Goal: Transaction & Acquisition: Purchase product/service

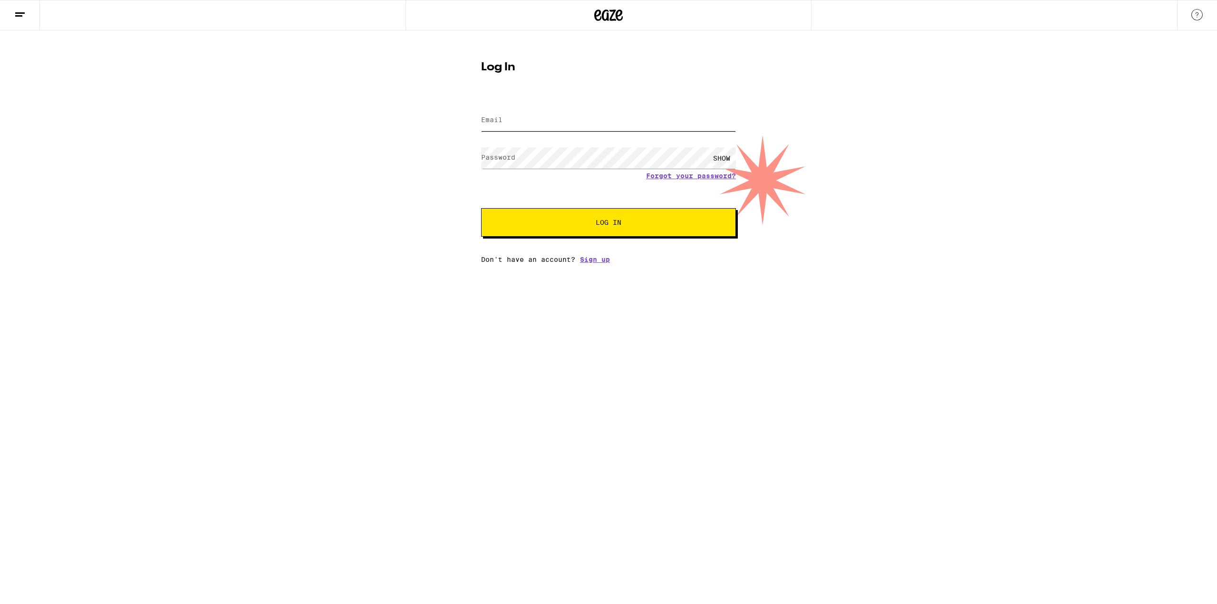
type input "[EMAIL_ADDRESS][DOMAIN_NAME]"
click at [603, 223] on span "Log In" at bounding box center [609, 222] width 26 height 7
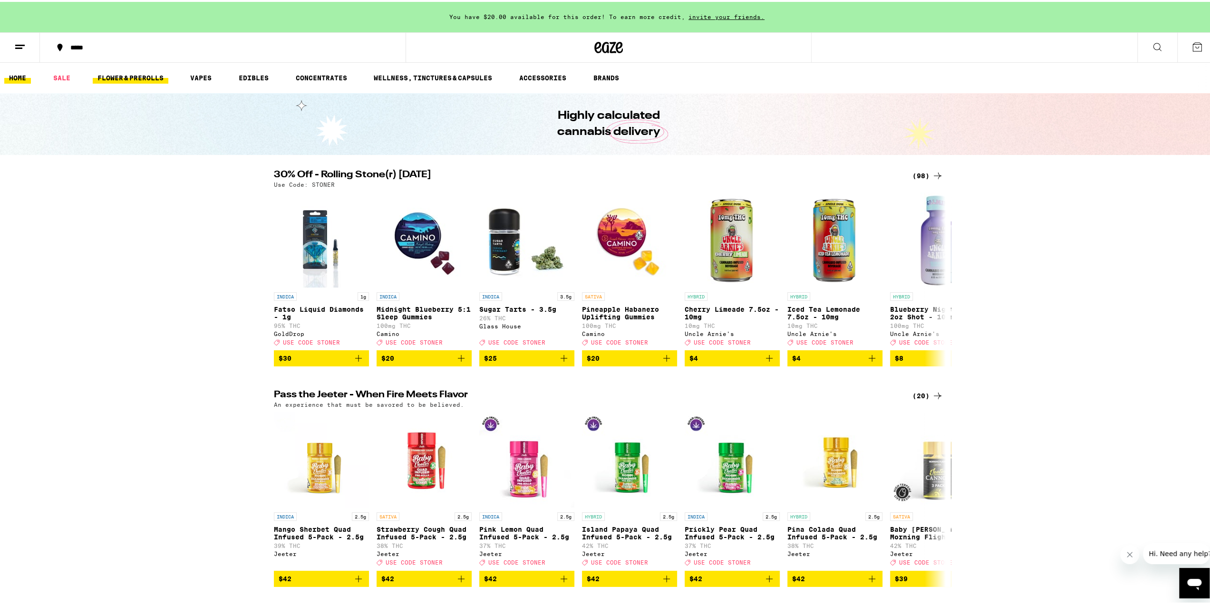
click at [146, 73] on link "FLOWER & PREROLLS" at bounding box center [131, 75] width 76 height 11
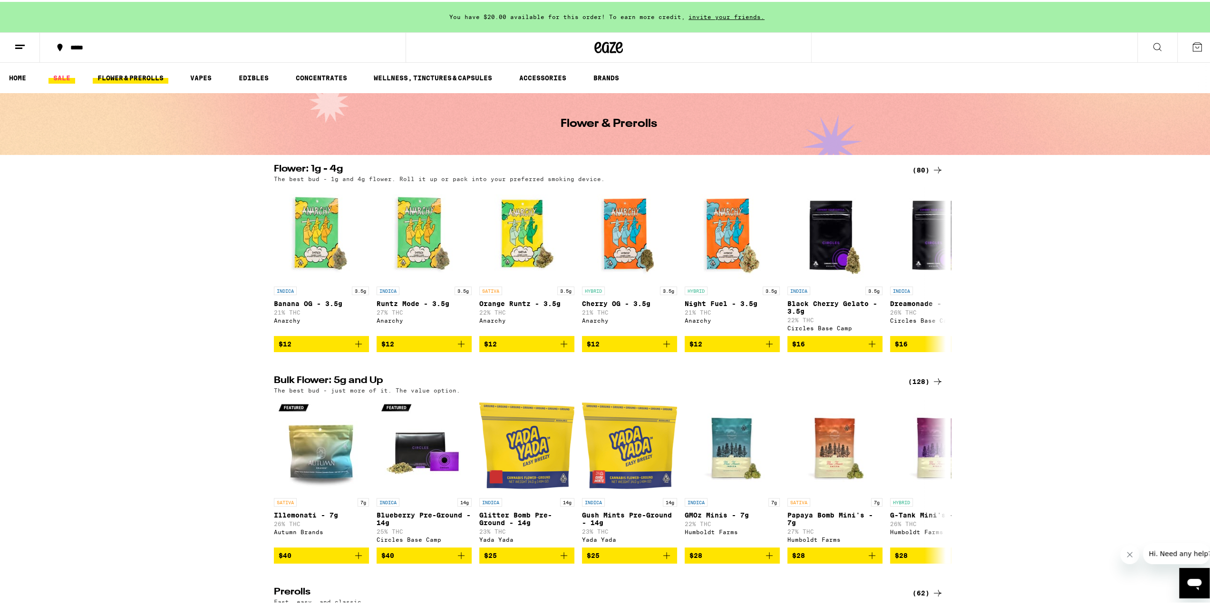
click at [64, 74] on link "SALE" at bounding box center [62, 75] width 27 height 11
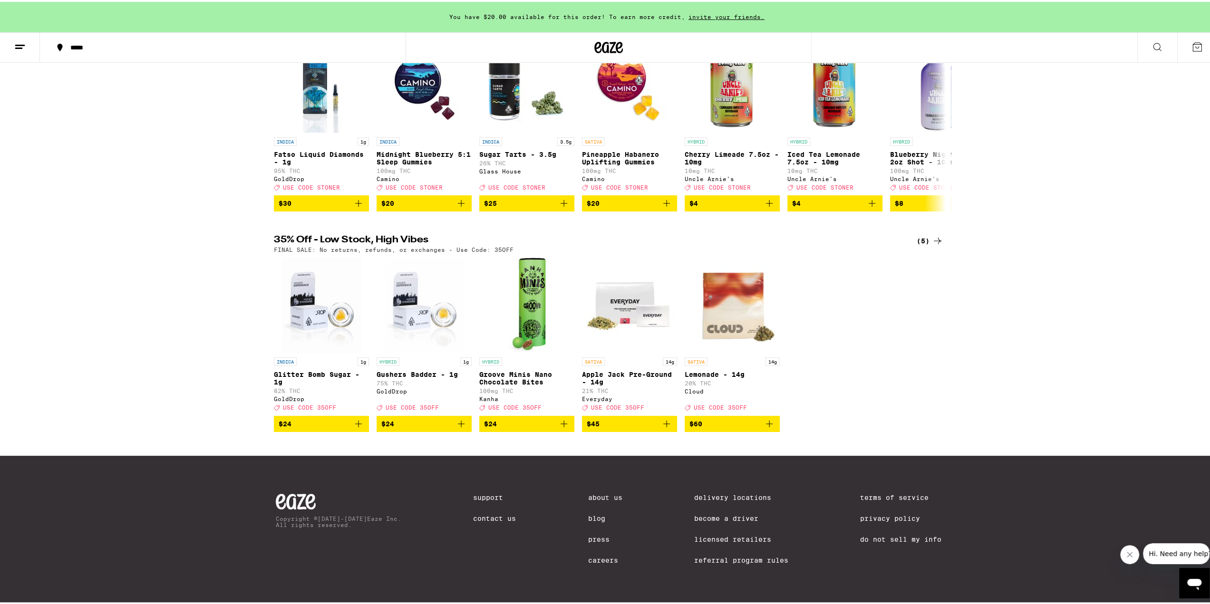
scroll to position [170, 0]
click at [934, 233] on icon at bounding box center [937, 238] width 11 height 11
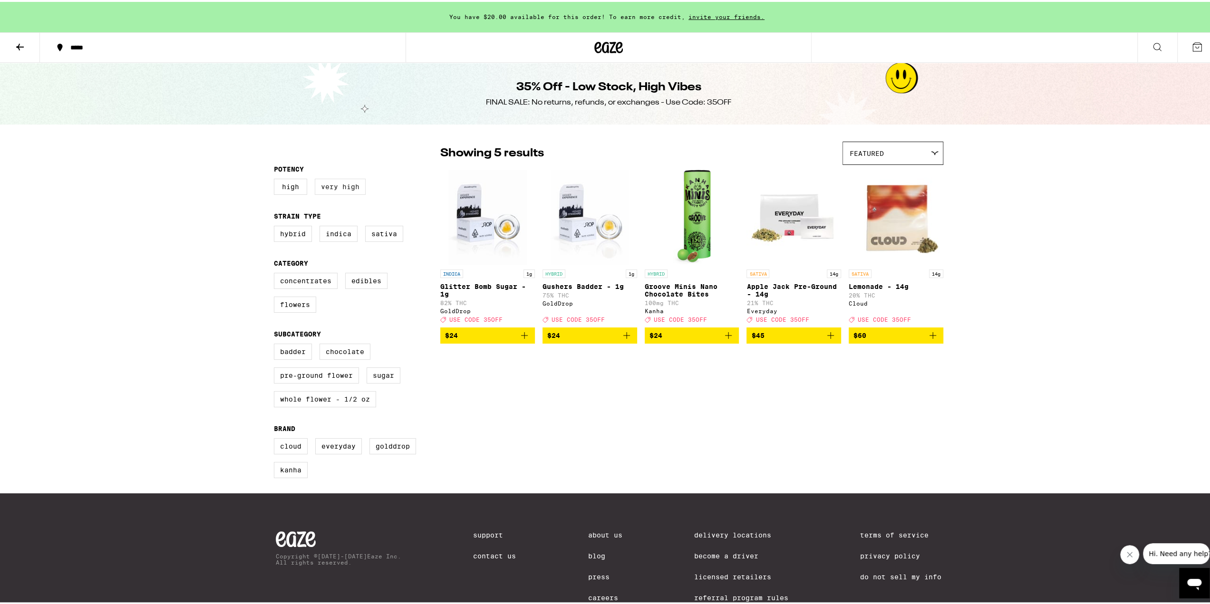
click at [346, 185] on label "Very High" at bounding box center [340, 185] width 51 height 16
click at [276, 179] on input "Very High" at bounding box center [276, 178] width 0 height 0
checkbox input "true"
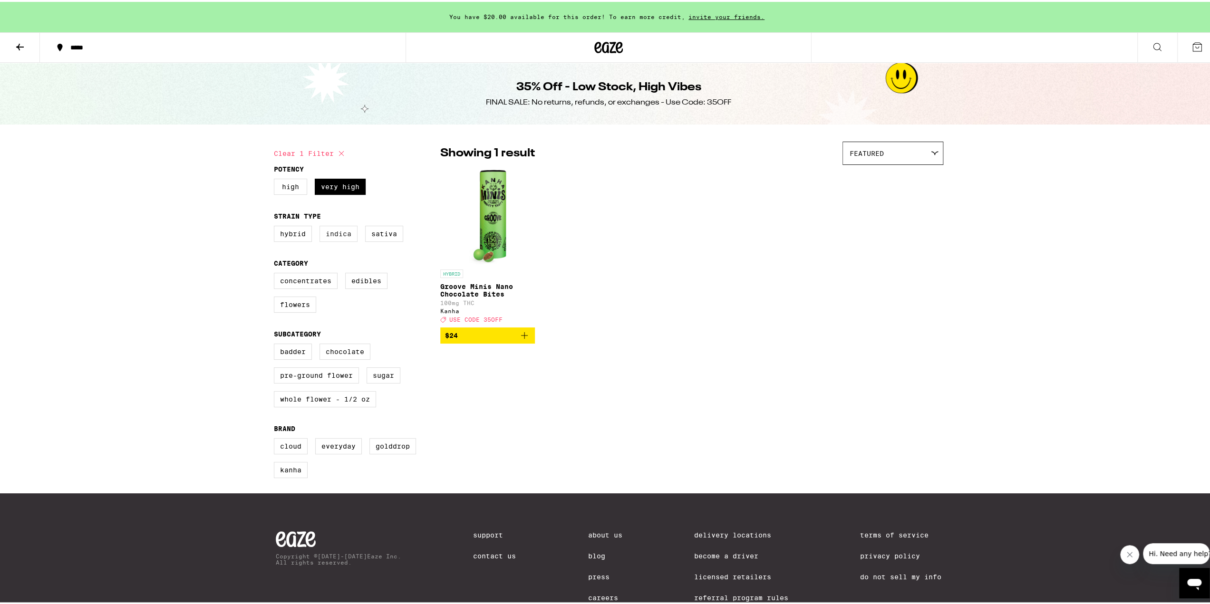
click at [335, 236] on label "Indica" at bounding box center [339, 232] width 38 height 16
click at [276, 226] on input "Indica" at bounding box center [276, 225] width 0 height 0
checkbox input "true"
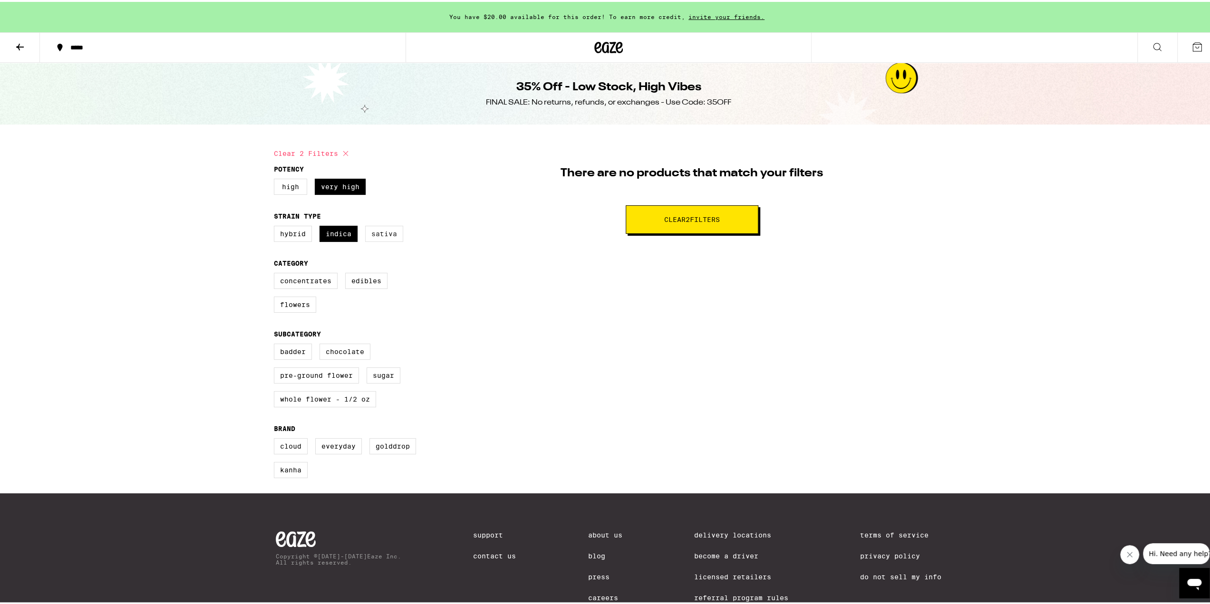
click at [376, 237] on label "Sativa" at bounding box center [384, 232] width 38 height 16
click at [276, 226] on input "Sativa" at bounding box center [276, 225] width 0 height 0
checkbox input "true"
click at [332, 238] on label "Indica" at bounding box center [339, 232] width 38 height 16
click at [276, 226] on input "Indica" at bounding box center [276, 225] width 0 height 0
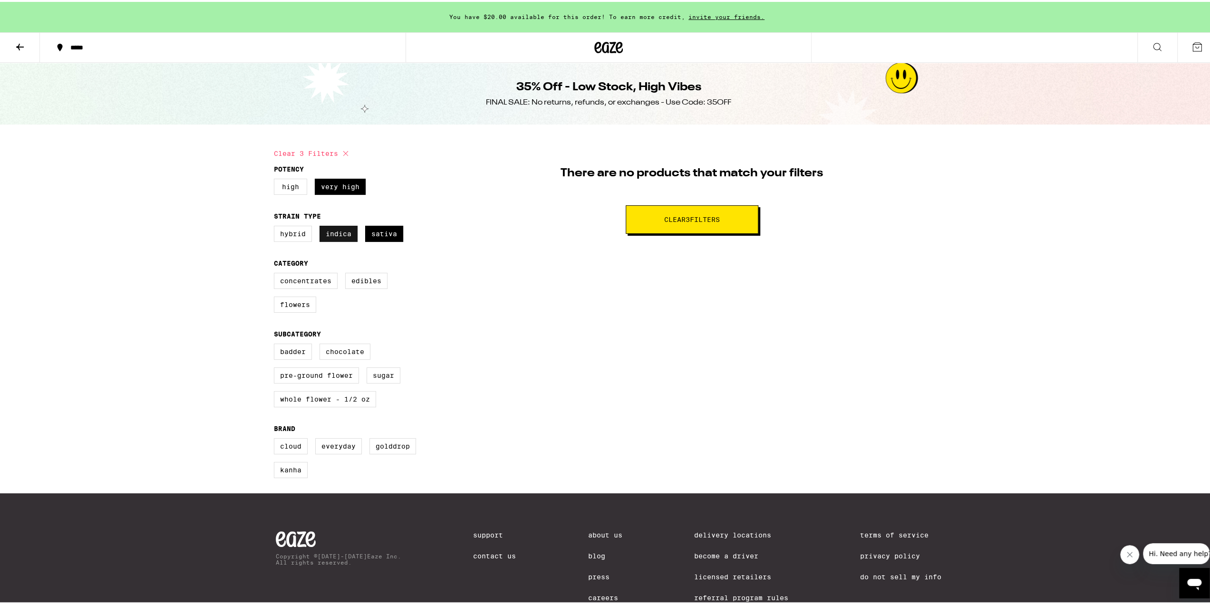
checkbox input "false"
click at [296, 308] on label "Flowers" at bounding box center [295, 303] width 42 height 16
click at [276, 273] on input "Flowers" at bounding box center [276, 272] width 0 height 0
checkbox input "true"
click at [294, 187] on label "High" at bounding box center [290, 185] width 33 height 16
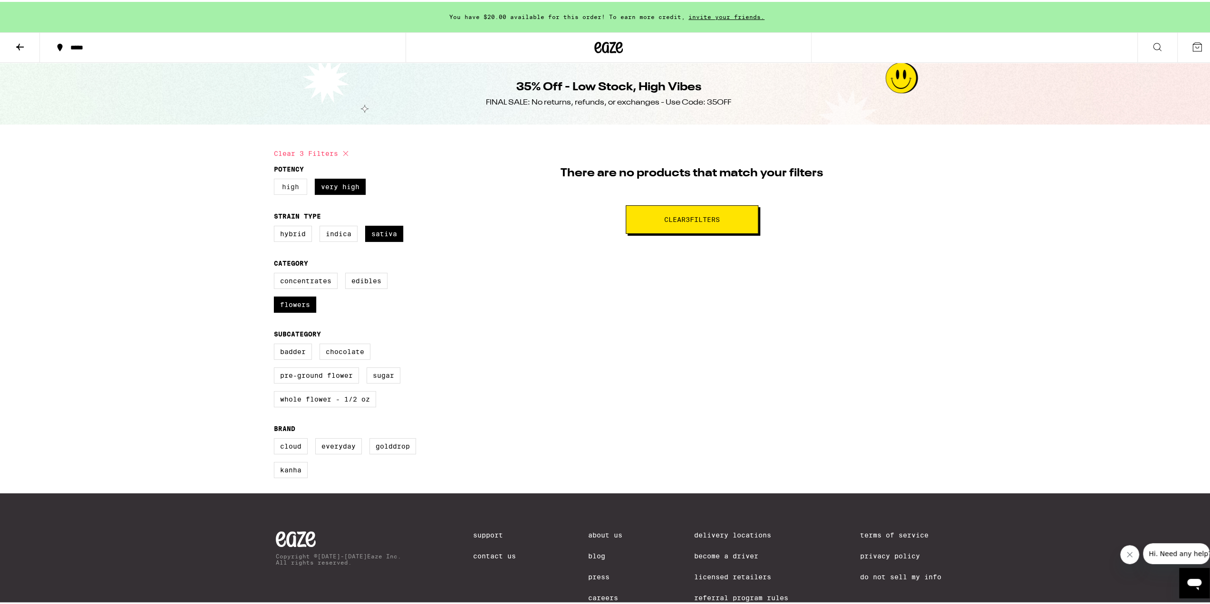
click at [276, 179] on input "High" at bounding box center [276, 178] width 0 height 0
checkbox input "true"
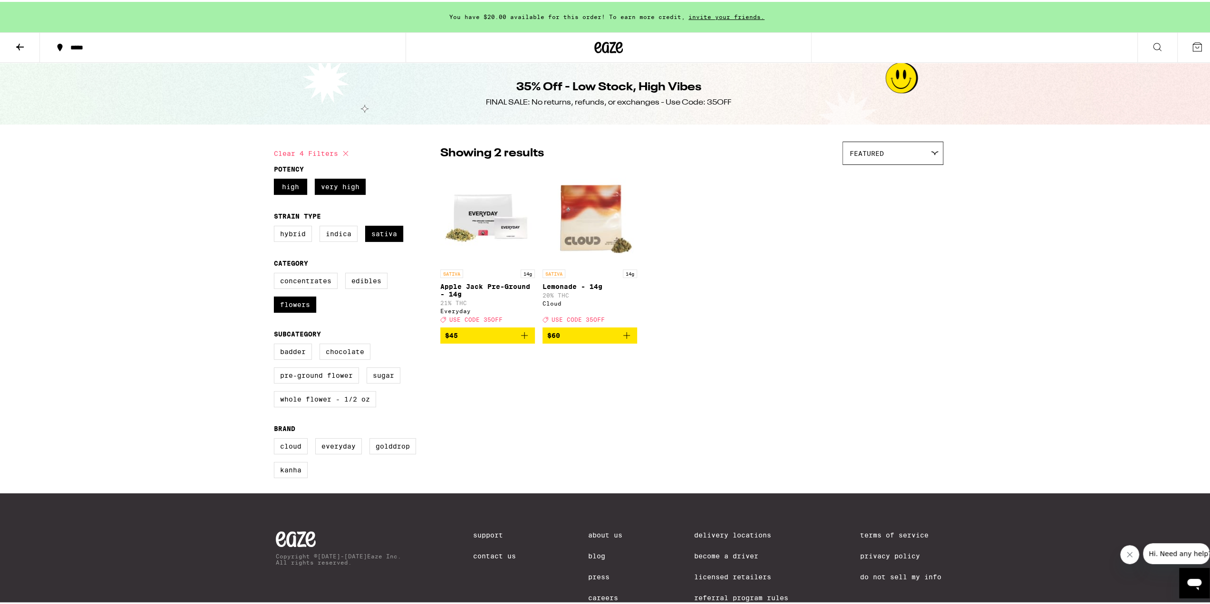
click at [20, 44] on icon at bounding box center [20, 45] width 8 height 7
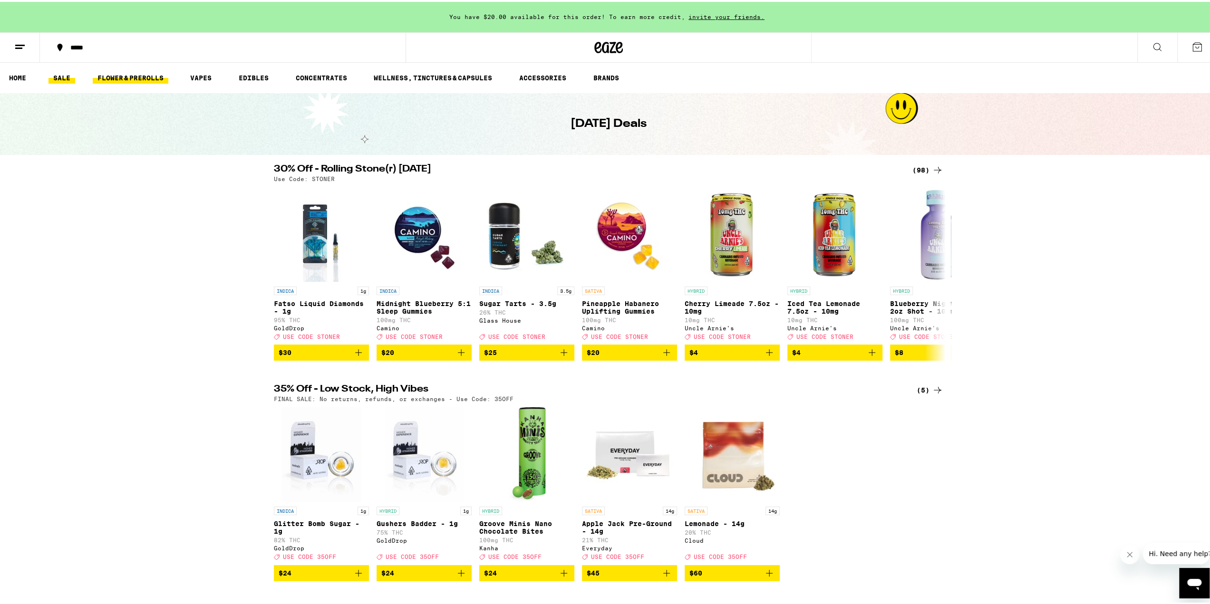
click at [122, 74] on link "FLOWER & PREROLLS" at bounding box center [131, 75] width 76 height 11
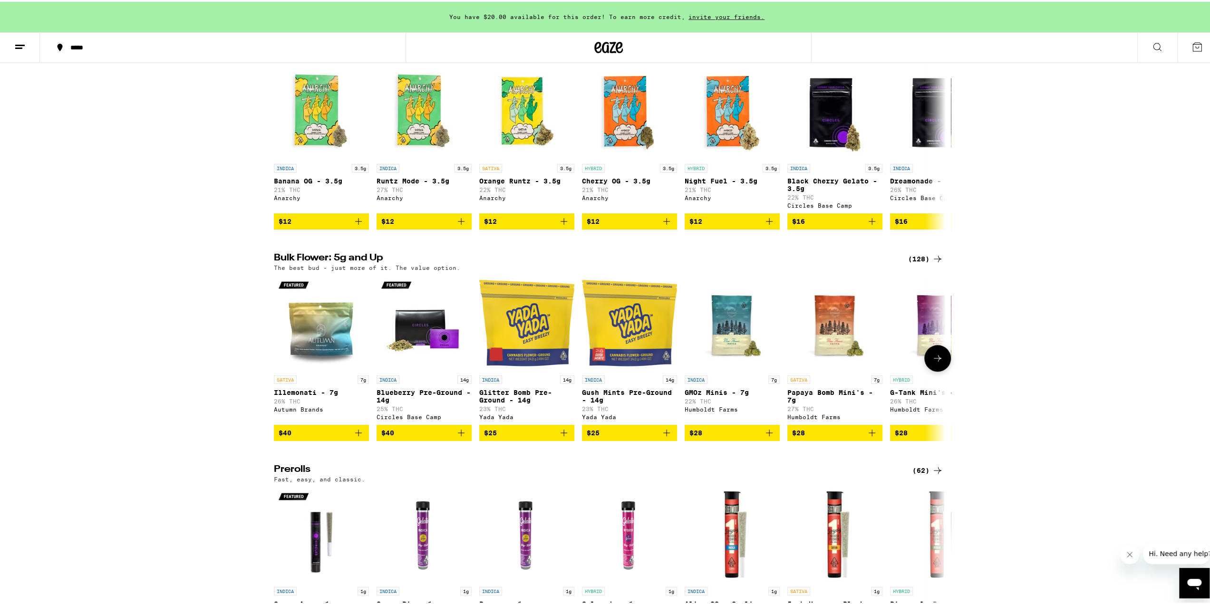
scroll to position [143, 0]
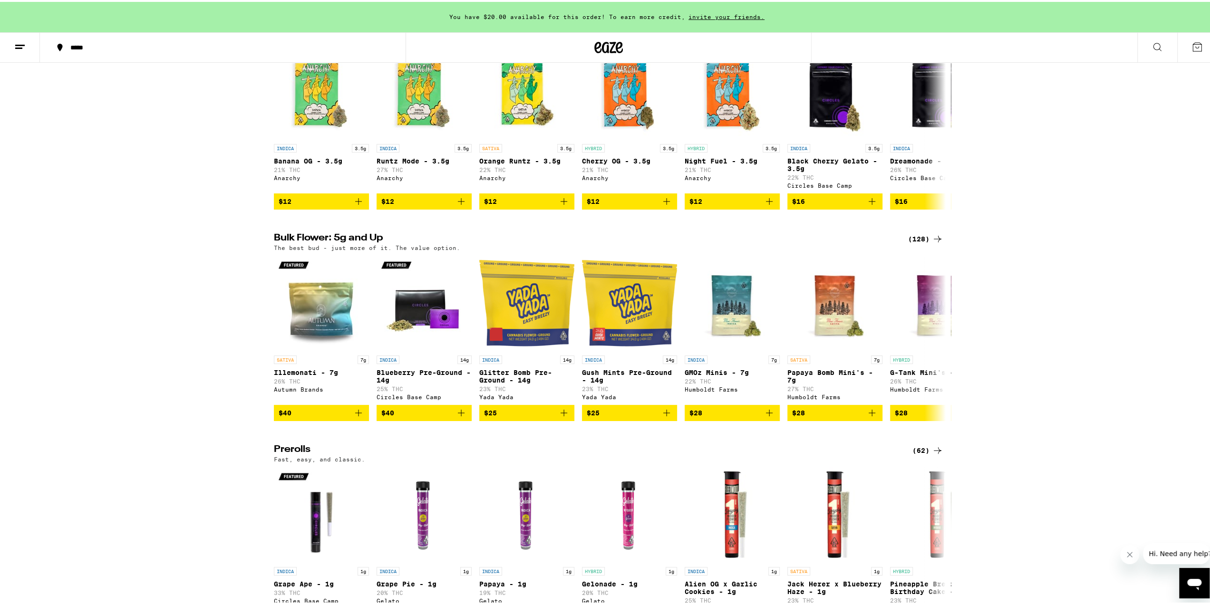
click at [918, 242] on div "(128)" at bounding box center [925, 237] width 35 height 11
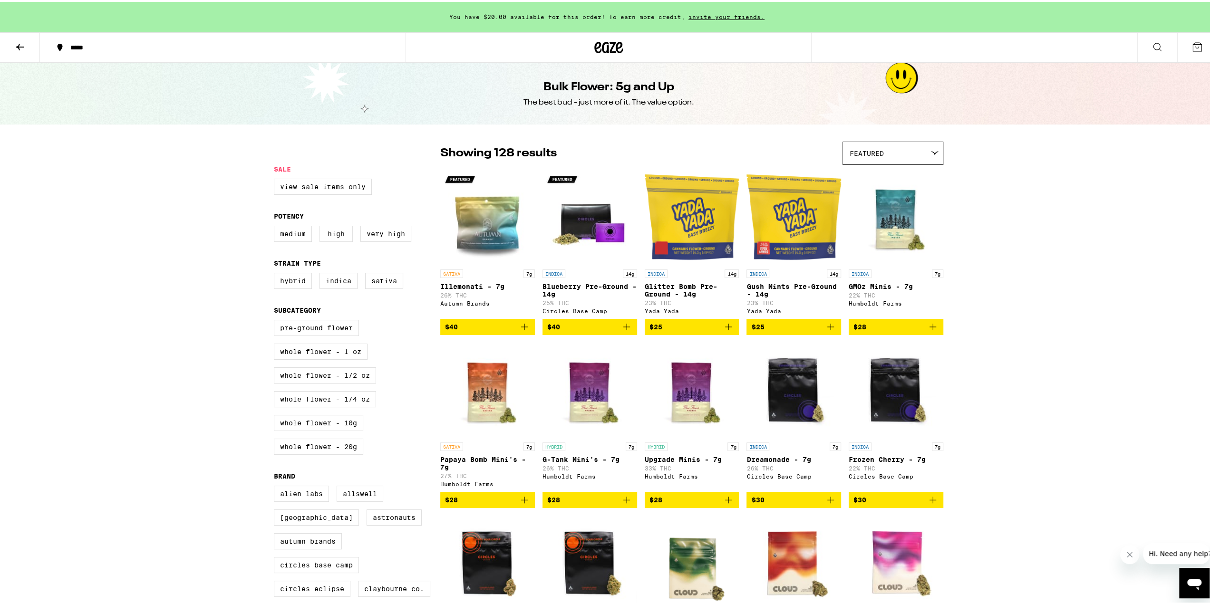
click at [340, 236] on label "High" at bounding box center [336, 232] width 33 height 16
click at [276, 226] on input "High" at bounding box center [276, 225] width 0 height 0
checkbox input "true"
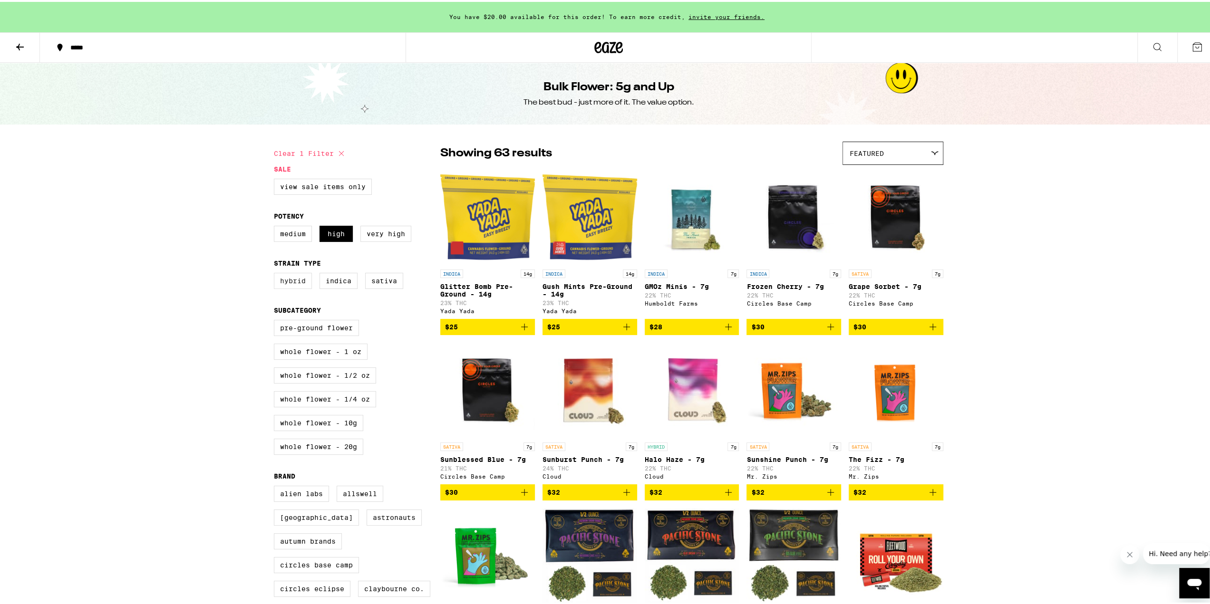
click at [295, 286] on label "Hybrid" at bounding box center [293, 279] width 38 height 16
click at [276, 273] on input "Hybrid" at bounding box center [276, 272] width 0 height 0
checkbox input "true"
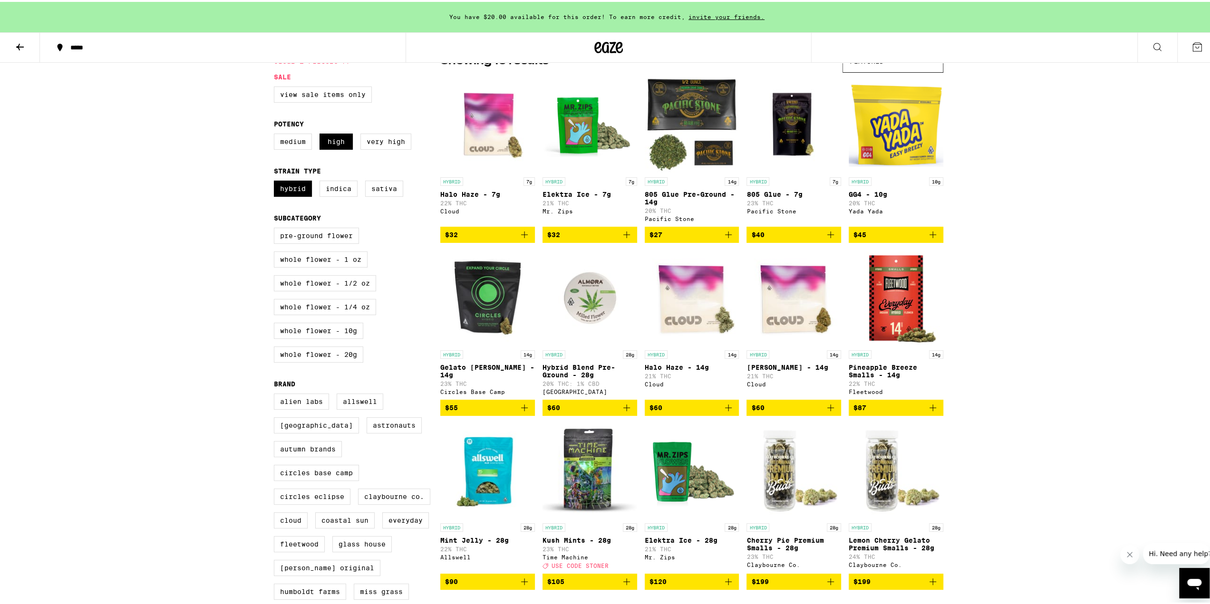
scroll to position [95, 0]
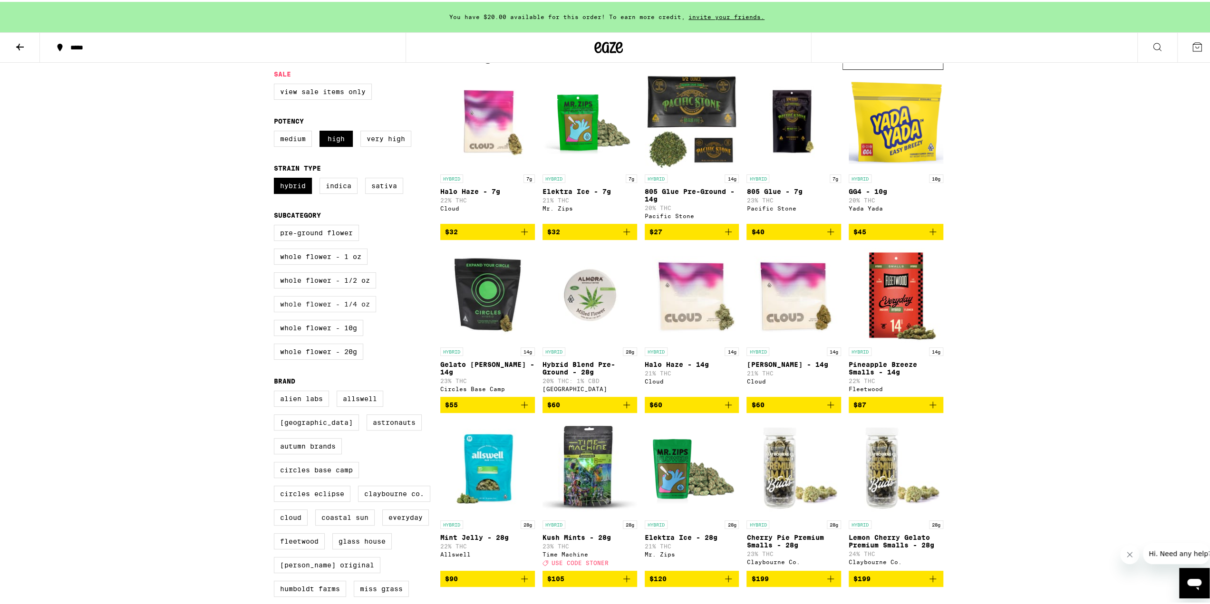
click at [317, 310] on label "Whole Flower - 1/4 oz" at bounding box center [325, 302] width 102 height 16
click at [276, 225] on input "Whole Flower - 1/4 oz" at bounding box center [276, 224] width 0 height 0
checkbox input "true"
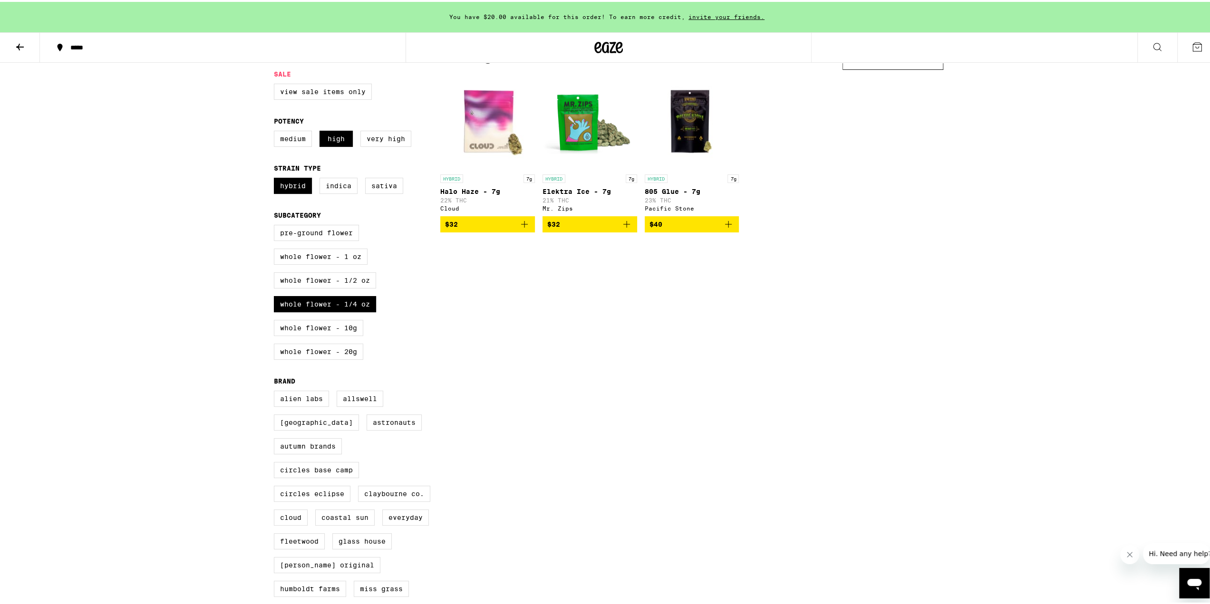
click at [621, 226] on icon "Add to bag" at bounding box center [626, 222] width 11 height 11
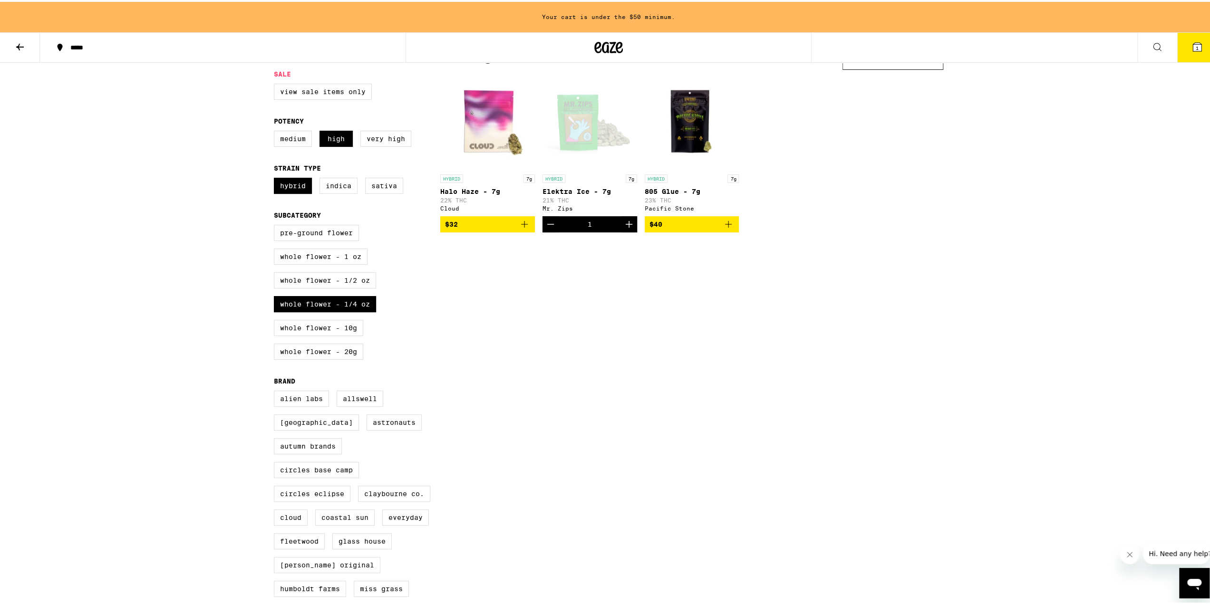
click at [726, 228] on icon "Add to bag" at bounding box center [728, 222] width 11 height 11
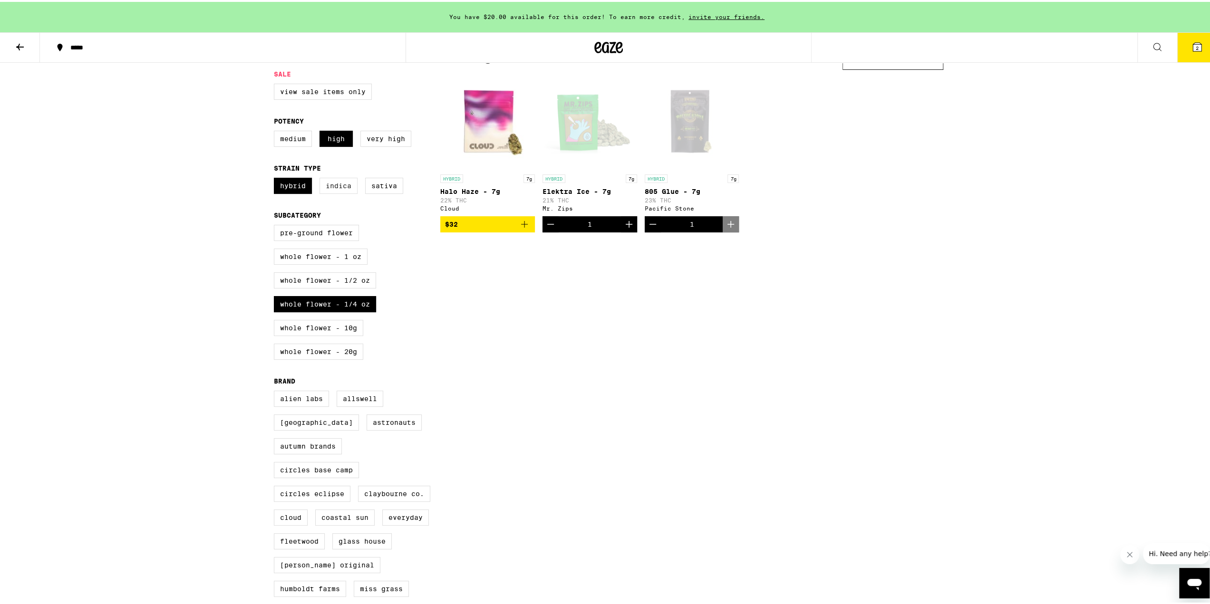
click at [340, 191] on label "Indica" at bounding box center [339, 184] width 38 height 16
click at [276, 178] on input "Indica" at bounding box center [276, 177] width 0 height 0
checkbox input "true"
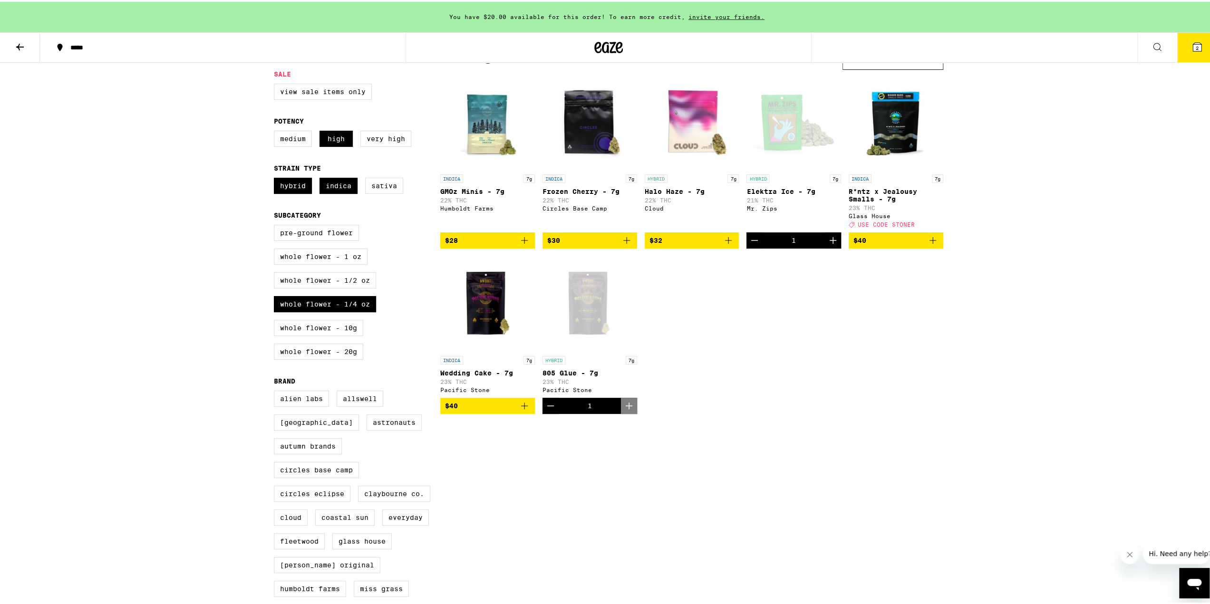
click at [519, 410] on icon "Add to bag" at bounding box center [524, 403] width 11 height 11
click at [382, 190] on label "Sativa" at bounding box center [384, 184] width 38 height 16
click at [276, 178] on input "Sativa" at bounding box center [276, 177] width 0 height 0
checkbox input "true"
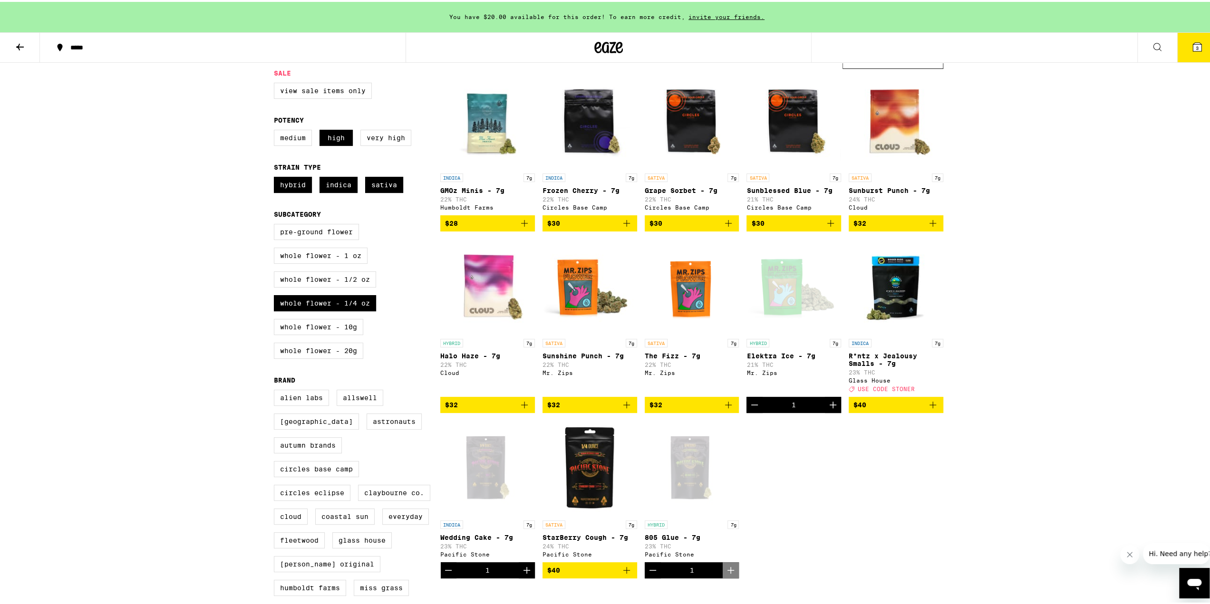
scroll to position [95, 0]
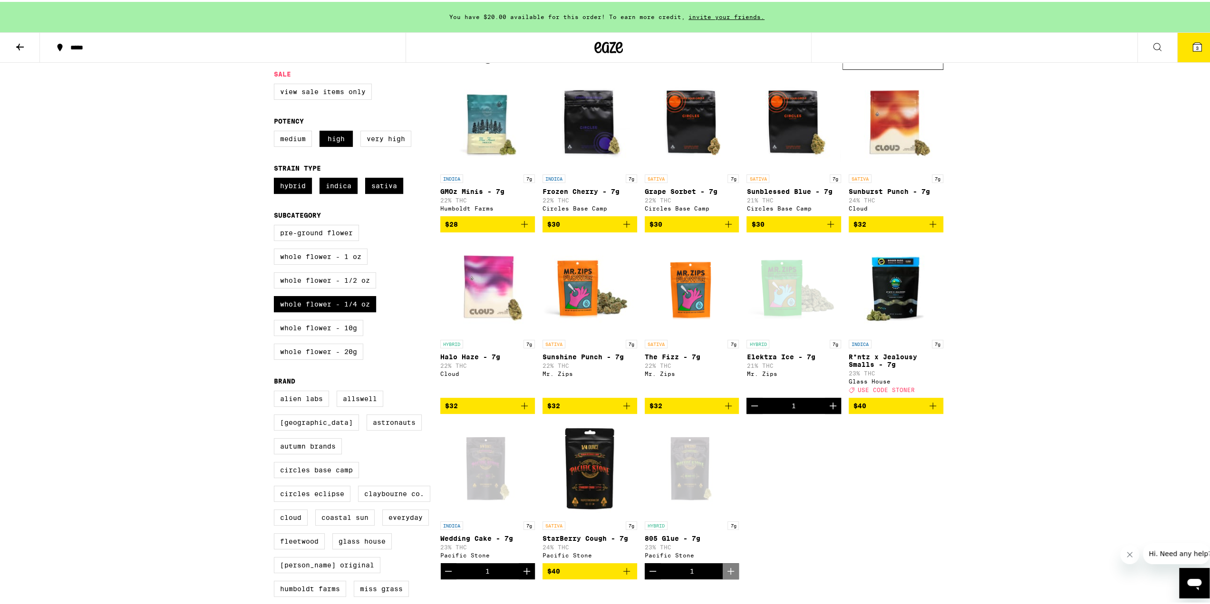
click at [586, 410] on span "$32" at bounding box center [589, 403] width 85 height 11
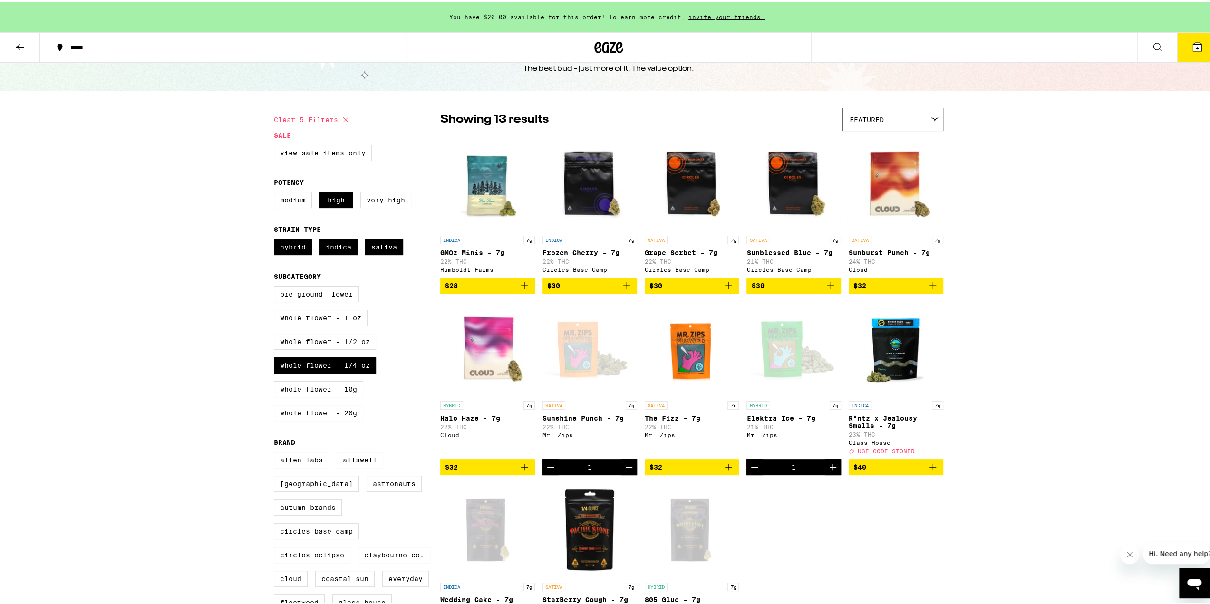
scroll to position [0, 0]
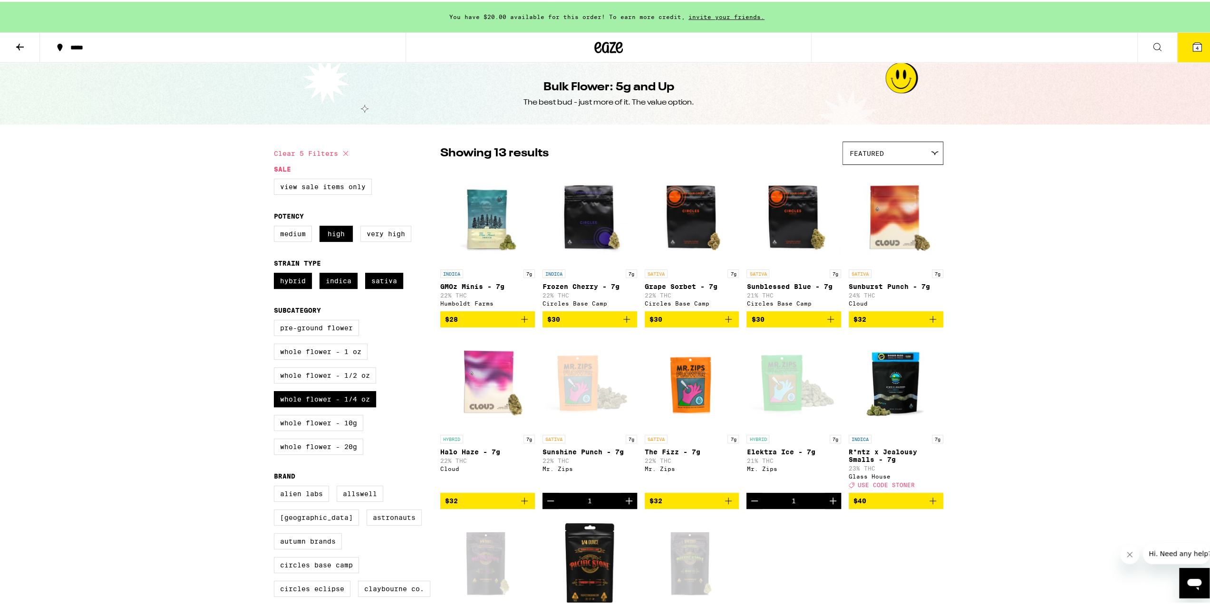
click at [17, 41] on icon at bounding box center [19, 44] width 11 height 11
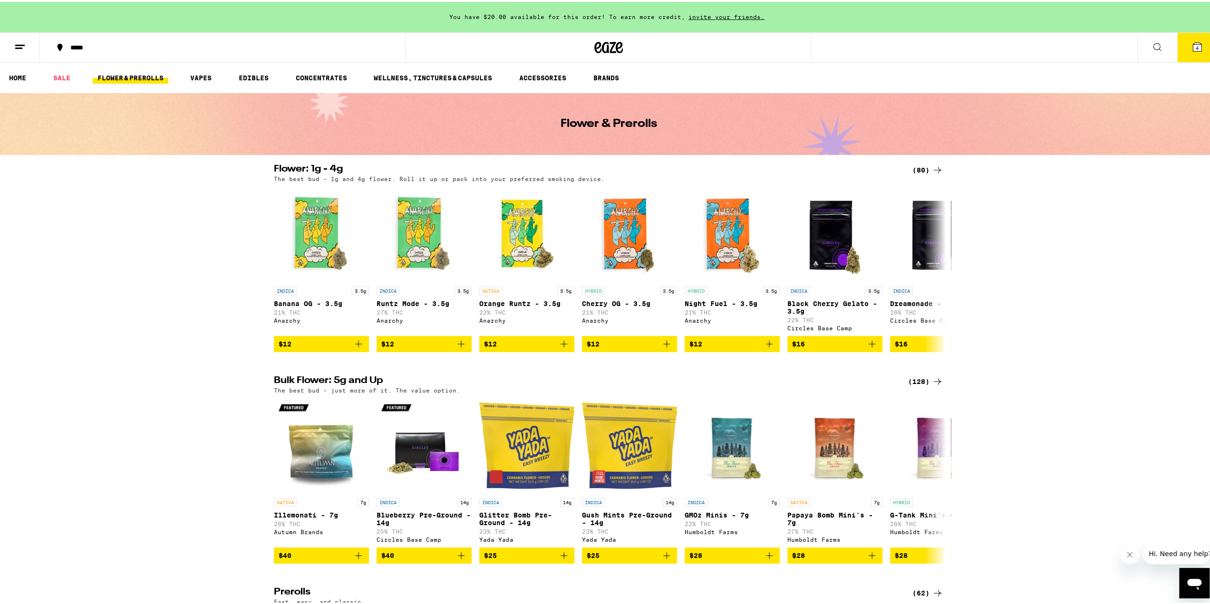
click at [1196, 45] on span "4" at bounding box center [1197, 46] width 3 height 6
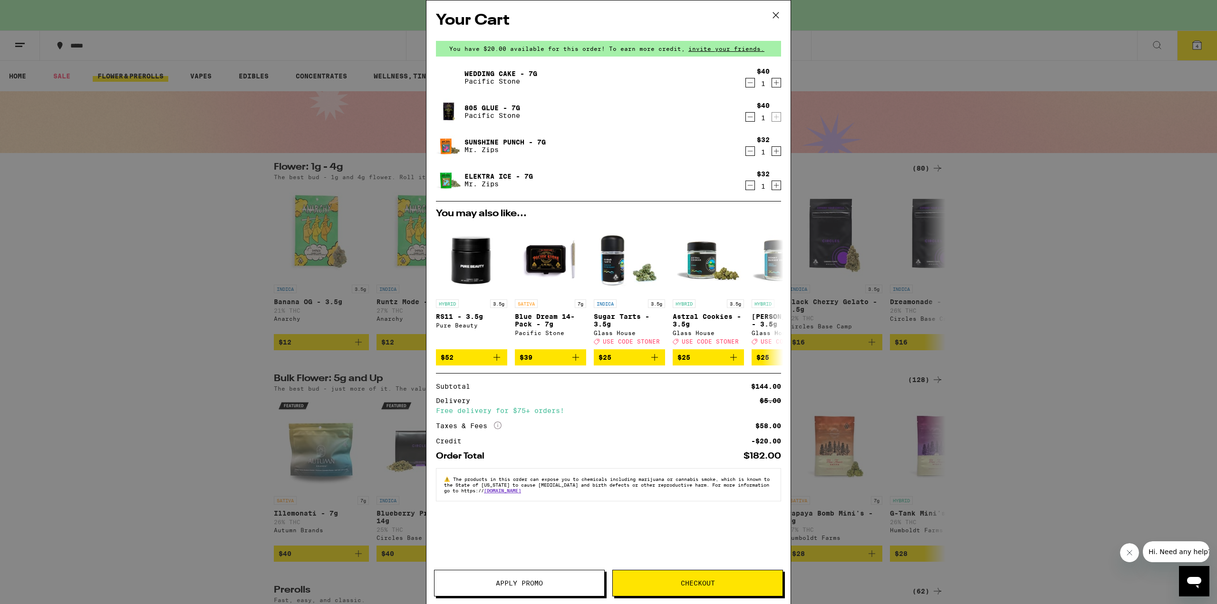
click at [727, 584] on span "Checkout" at bounding box center [698, 583] width 170 height 7
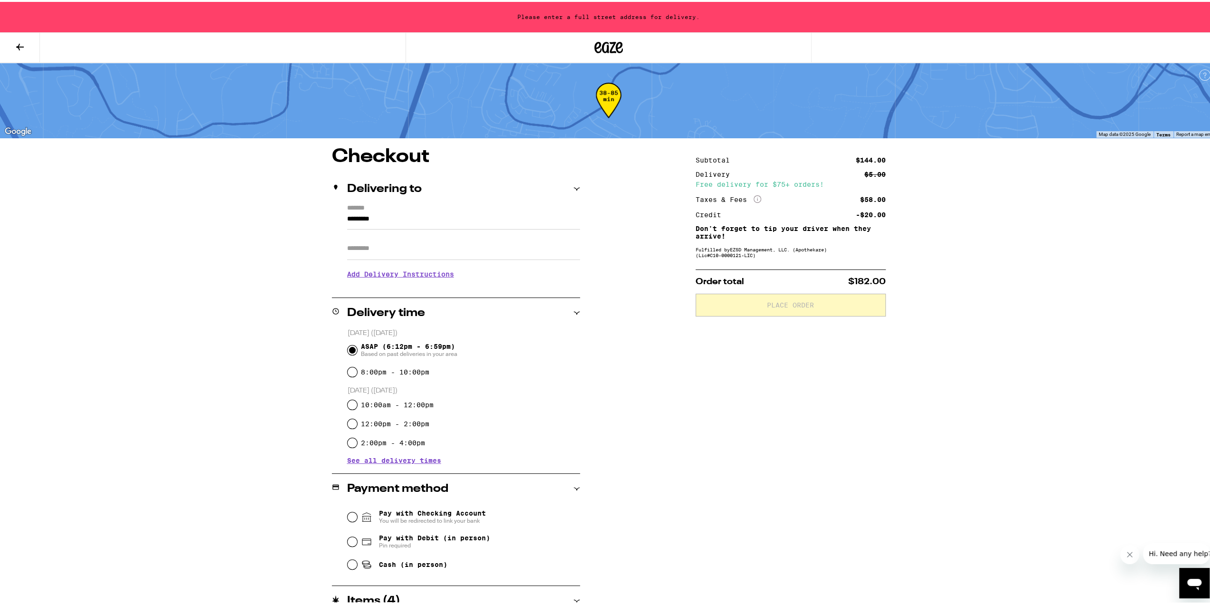
click at [416, 209] on label "*******" at bounding box center [463, 207] width 233 height 9
click at [416, 212] on input "*********" at bounding box center [463, 220] width 233 height 16
click at [470, 200] on div "Delivering to" at bounding box center [456, 187] width 248 height 30
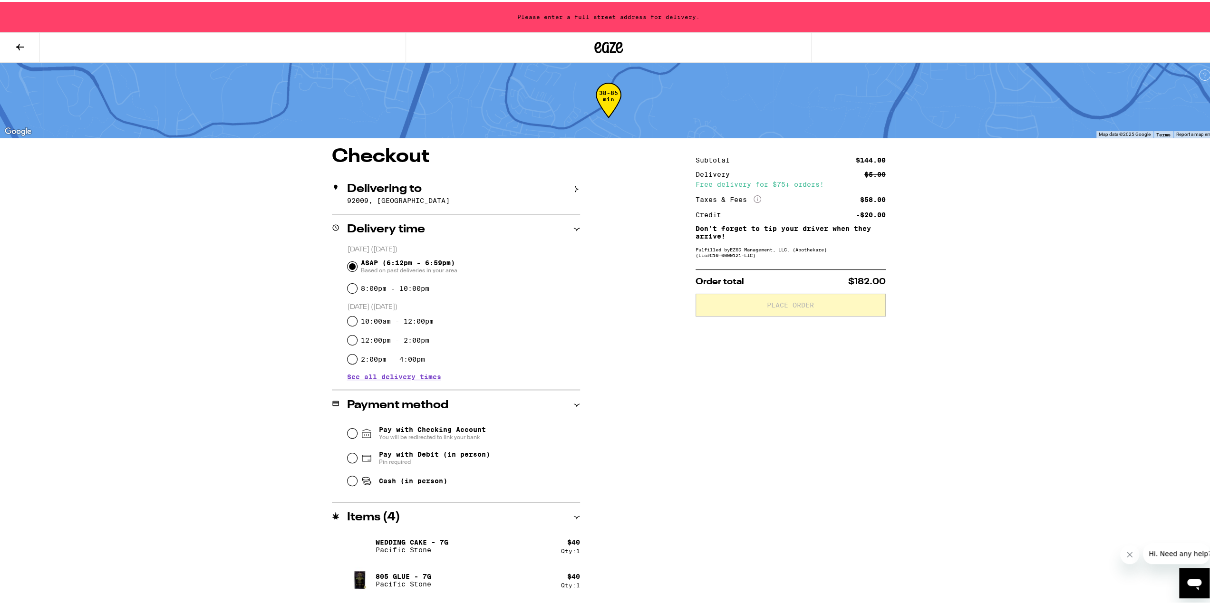
click at [454, 202] on p "92009, [GEOGRAPHIC_DATA]" at bounding box center [463, 199] width 233 height 8
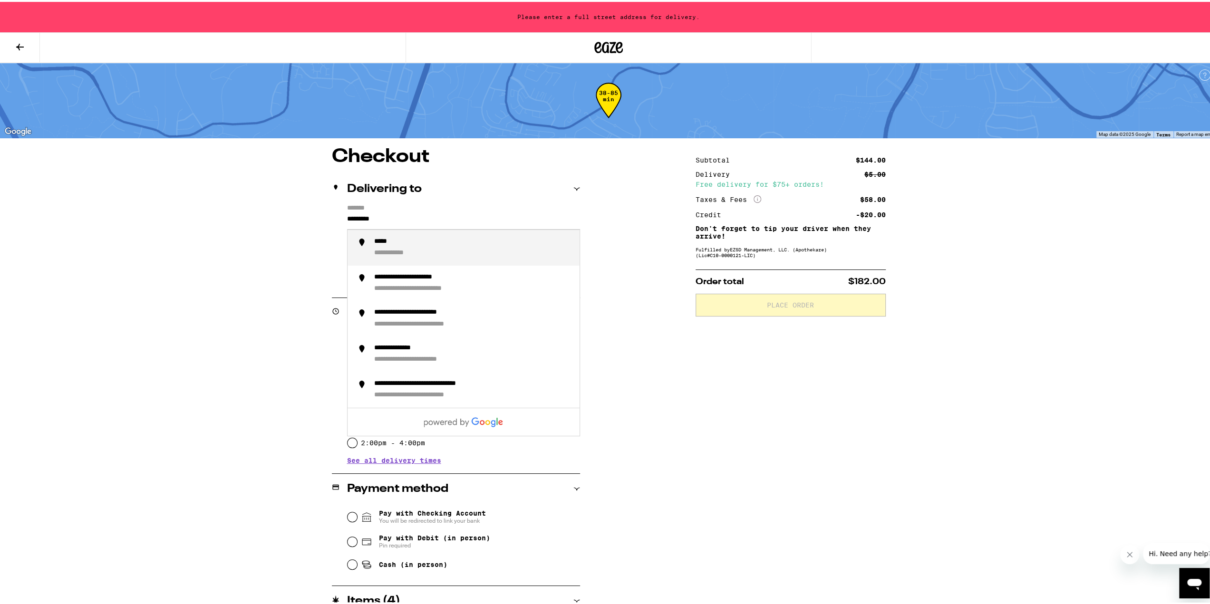
click at [450, 217] on input "*********" at bounding box center [463, 220] width 233 height 16
click at [373, 217] on input "****" at bounding box center [463, 220] width 233 height 16
type input "*"
click at [394, 244] on div "**********" at bounding box center [406, 240] width 65 height 9
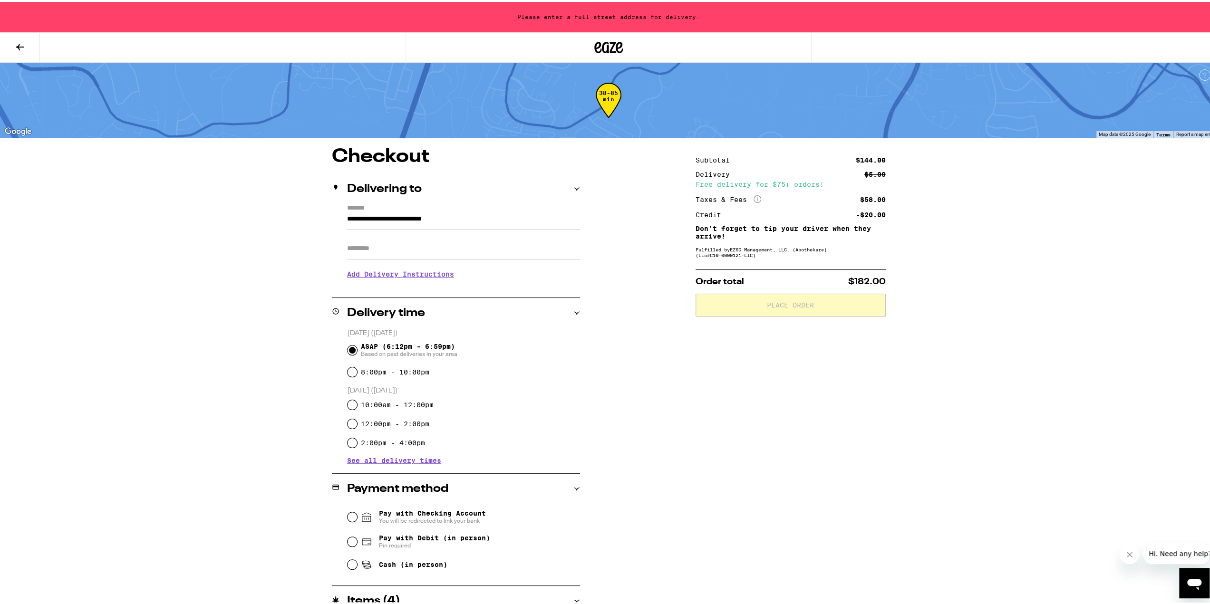
type input "**********"
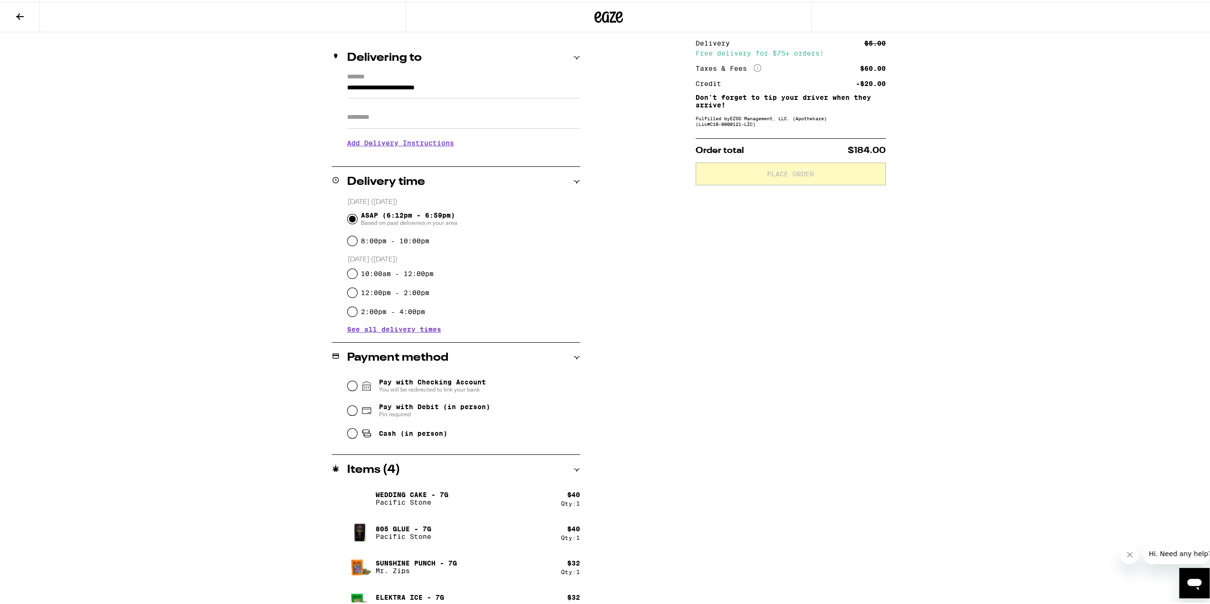
scroll to position [116, 0]
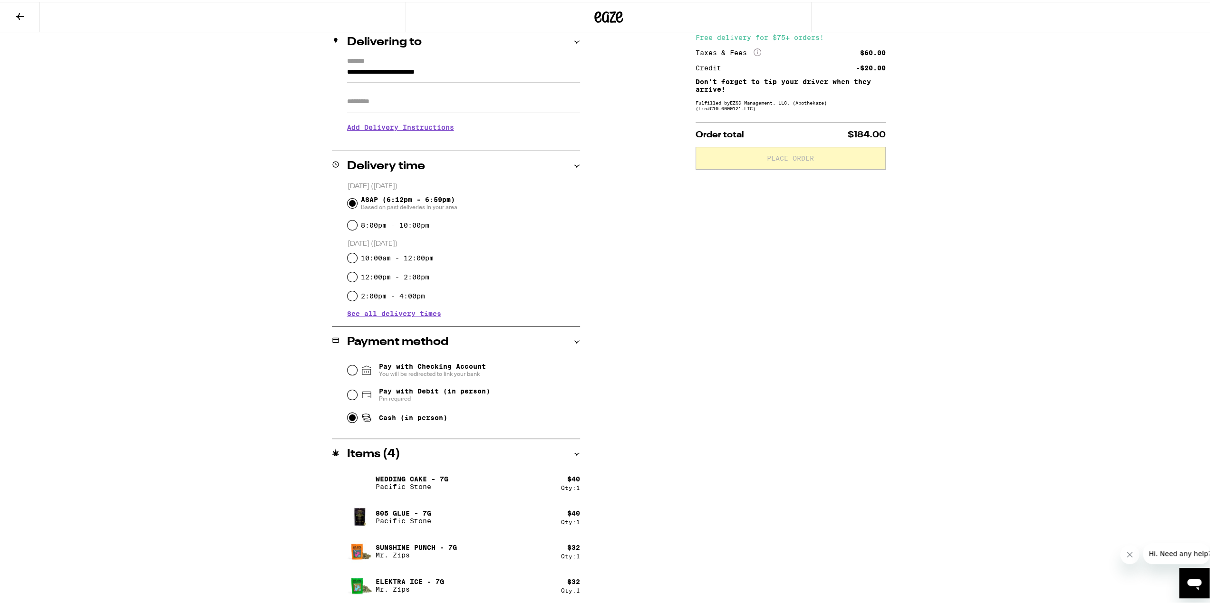
click at [348, 418] on input "Cash (in person)" at bounding box center [353, 416] width 10 height 10
radio input "true"
click at [804, 160] on span "Place Order" at bounding box center [790, 156] width 47 height 7
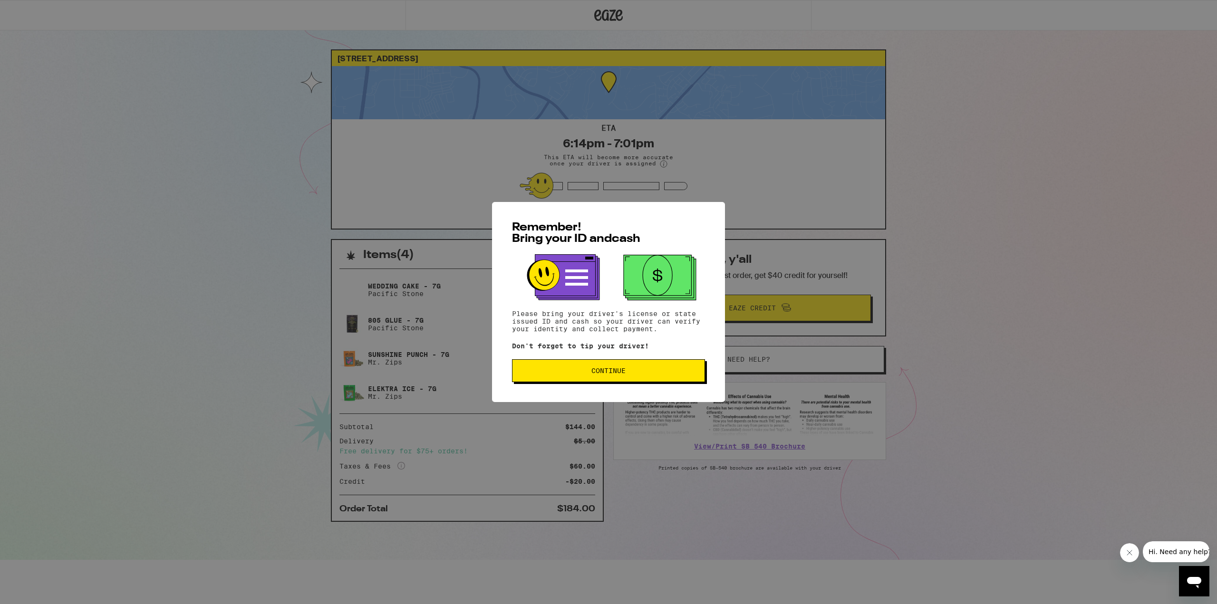
click at [639, 371] on span "Continue" at bounding box center [608, 371] width 177 height 7
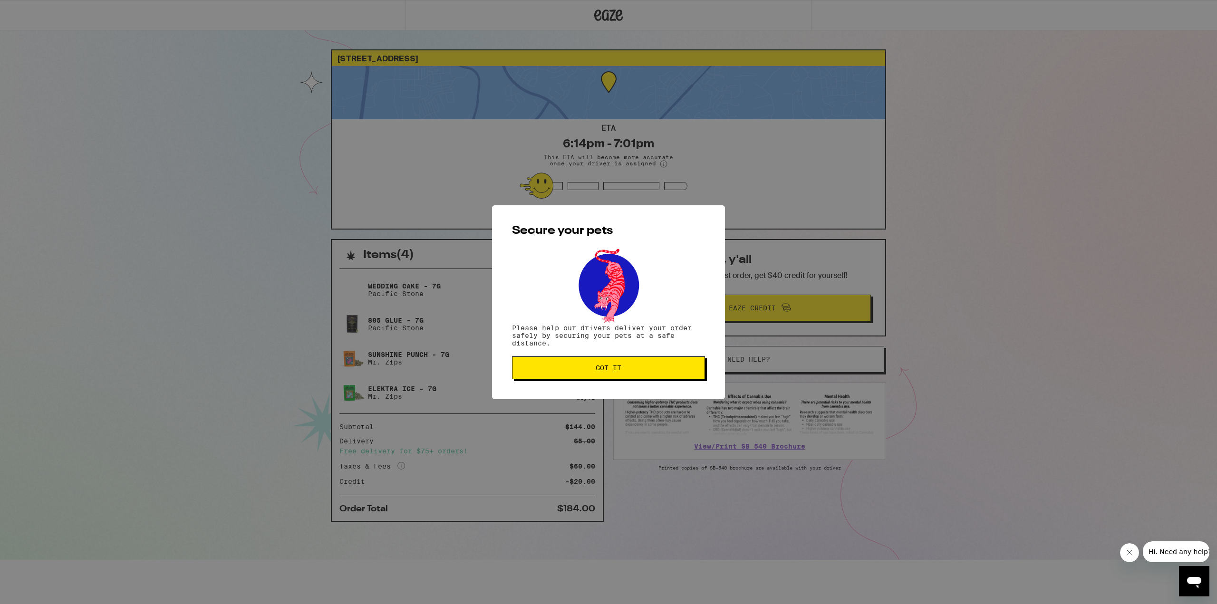
click at [616, 371] on span "Got it" at bounding box center [609, 368] width 26 height 7
